Goal: Register for event/course

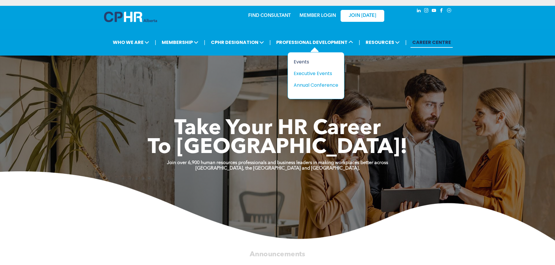
click at [303, 61] on div "Events" at bounding box center [314, 61] width 40 height 7
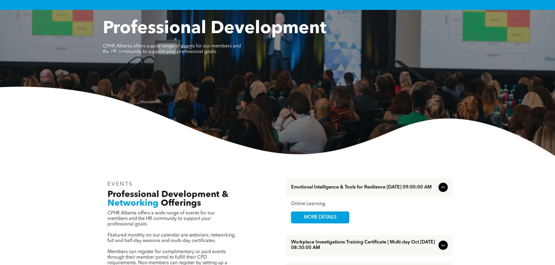
scroll to position [87, 0]
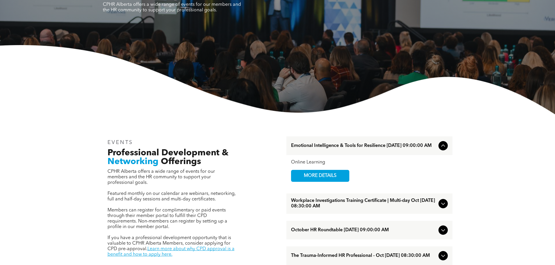
click at [361, 208] on span "Workplace Investigations Training Certificate | Multi-day Oct [DATE] 08:30:00 AM" at bounding box center [363, 203] width 145 height 11
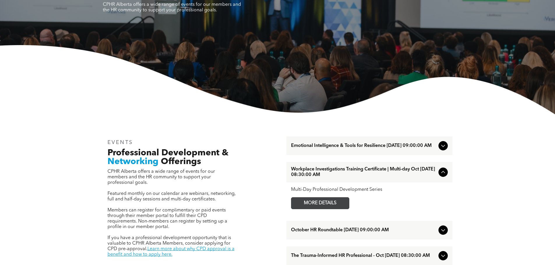
click at [341, 208] on span "MORE DETAILS" at bounding box center [320, 203] width 46 height 11
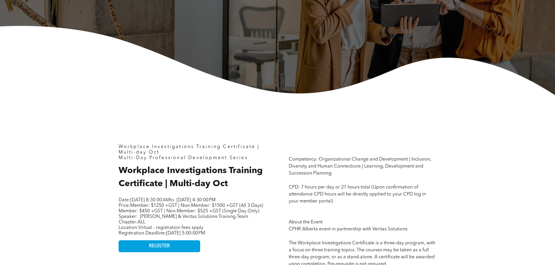
scroll to position [204, 0]
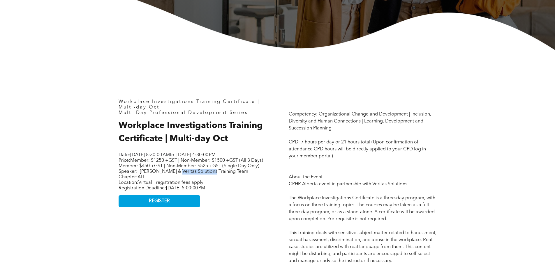
drag, startPoint x: 179, startPoint y: 182, endPoint x: 213, endPoint y: 182, distance: 34.1
click at [213, 174] on span "Bob Stenhouse & Veritas Solutions Training Team" at bounding box center [194, 172] width 108 height 5
copy span "Veritas Solutions"
